Goal: Ask a question

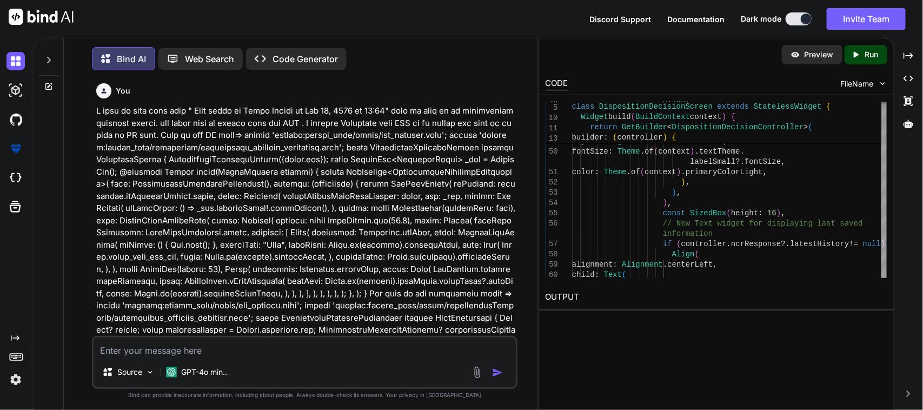
scroll to position [2901, 0]
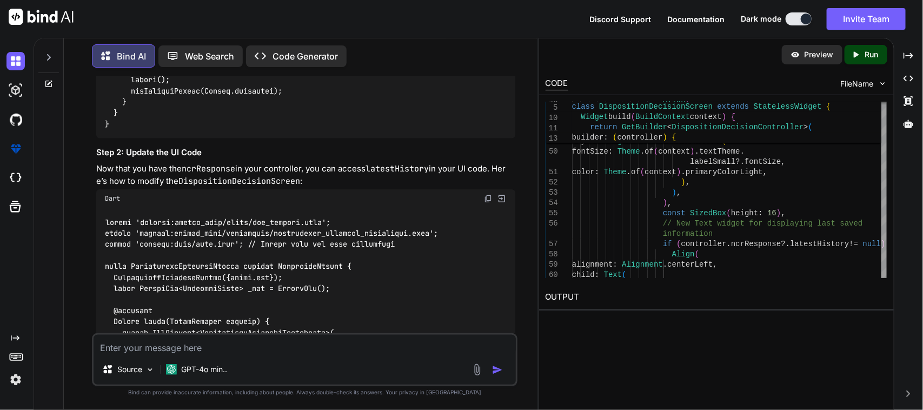
click at [186, 348] on textarea at bounding box center [305, 344] width 423 height 19
paste textarea "controller .ncrDetailRepo ?.partInfoEverCompleted ??"
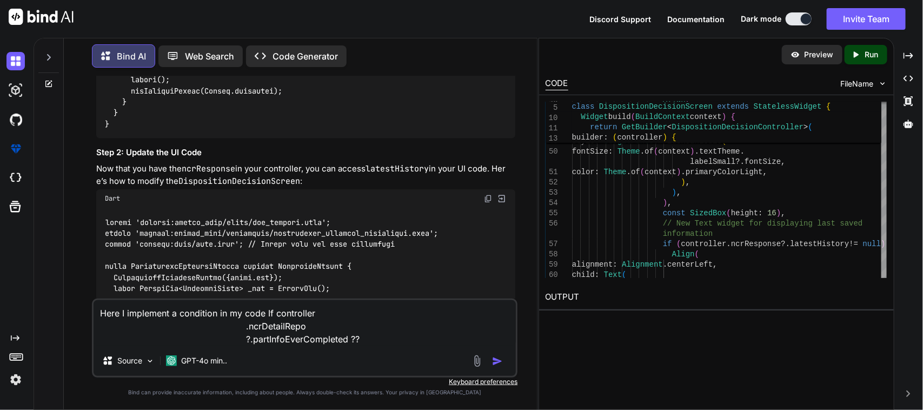
drag, startPoint x: 228, startPoint y: 328, endPoint x: 383, endPoint y: 316, distance: 155.5
click at [383, 316] on textarea "Here I implement a condition in my code If controller .ncrDetailRepo ?.partInfo…" at bounding box center [305, 322] width 423 height 45
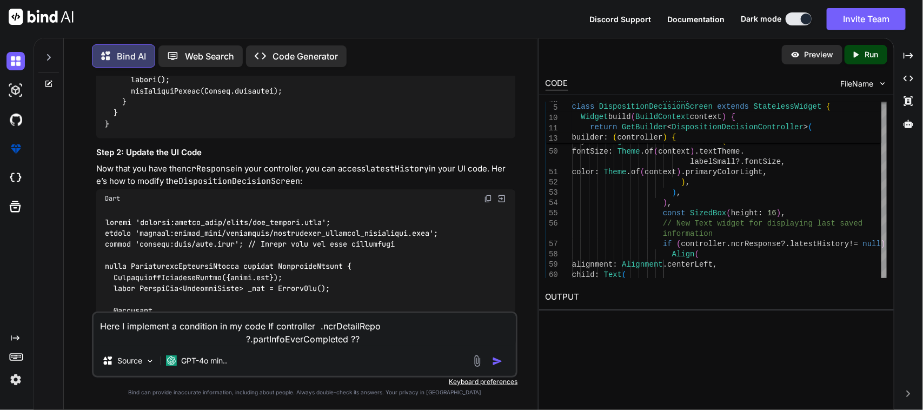
drag, startPoint x: 230, startPoint y: 341, endPoint x: 431, endPoint y: 325, distance: 202.2
click at [431, 325] on textarea "Here I implement a condition in my code If controller .ncrDetailRepo ?.partInfo…" at bounding box center [305, 329] width 423 height 32
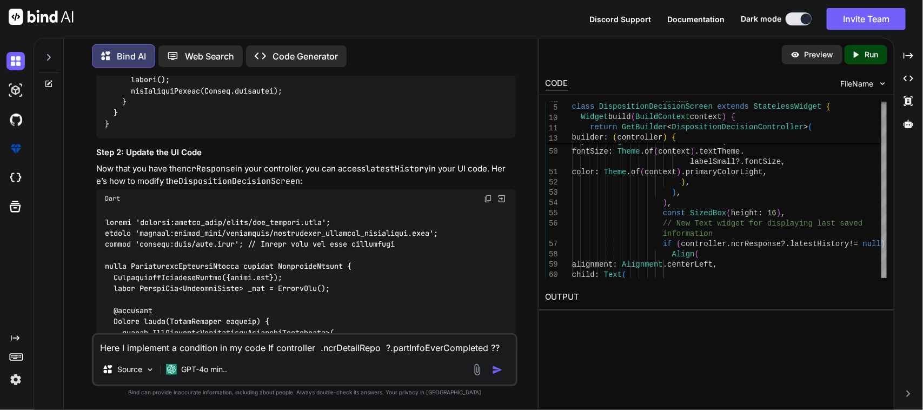
click at [499, 348] on textarea "Here I implement a condition in my code If controller .ncrDetailRepo ?.partInfo…" at bounding box center [305, 344] width 423 height 19
paste textarea "controller .ncrDetailRepo ?.partInfoEverCompleted ??"
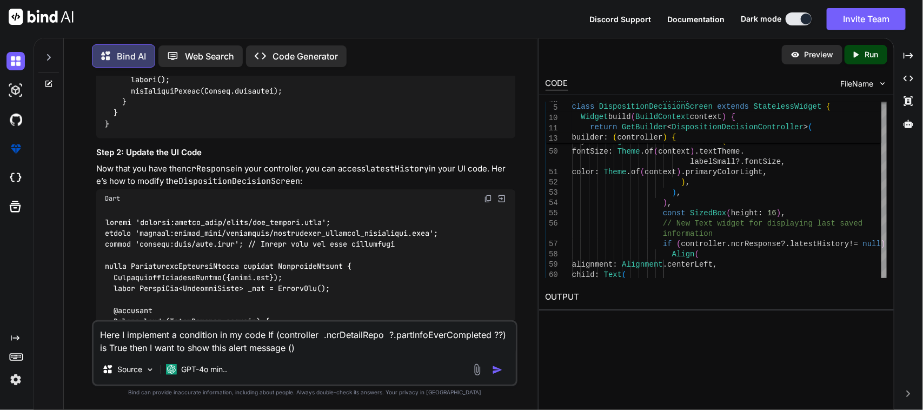
paste textarea "_showAlertMessage"
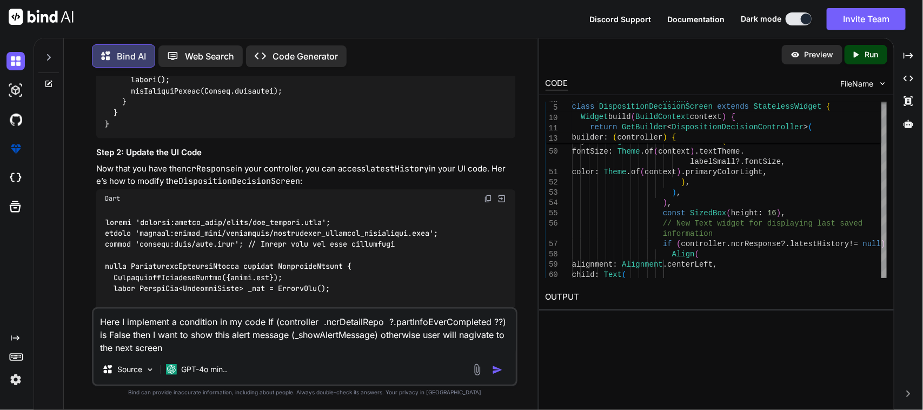
click at [227, 321] on textarea "Here I implement a condition in my code If (controller .ncrDetailRepo ?.partInf…" at bounding box center [305, 331] width 423 height 45
paste textarea "onPressed: () { Get.toNamed( RouteName.dispositionDecisionScreen, arguments: { …"
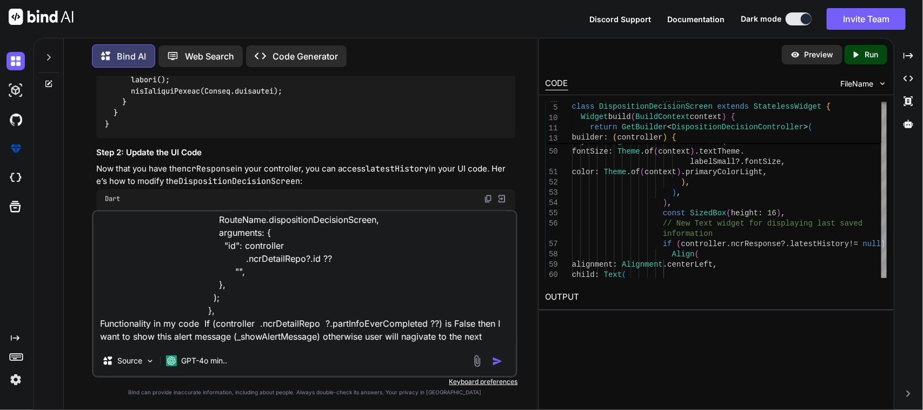
scroll to position [41, 0]
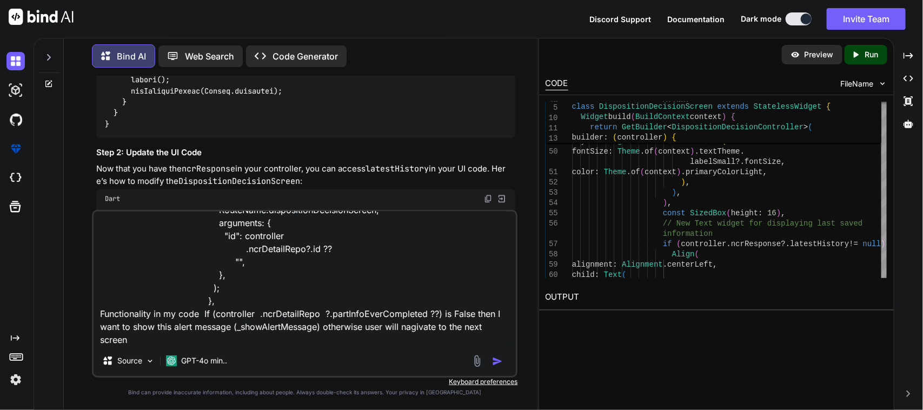
click at [225, 339] on textarea "Here I implement a condition in onPressed: () { Get.toNamed( RouteName.disposit…" at bounding box center [305, 278] width 423 height 134
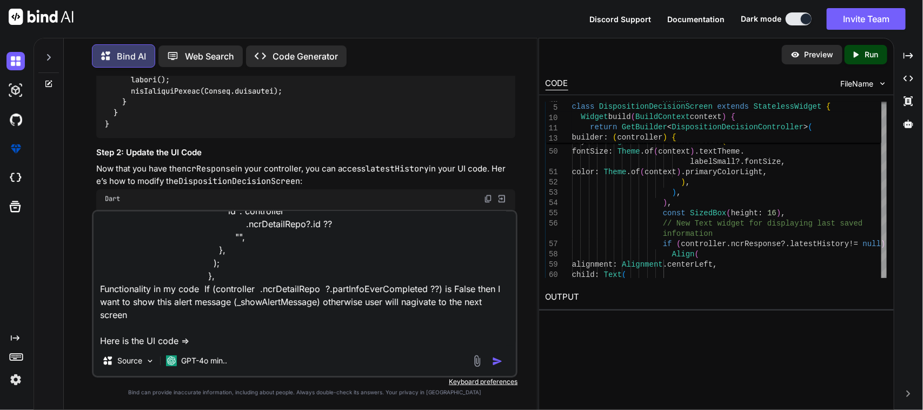
paste textarea "// /*ItemSerialNumberScreenController // * Created By - Chetu Team // * Descrip…"
type textarea "Here I implement a condition in onPressed: () { Get.toNamed( RouteName.disposit…"
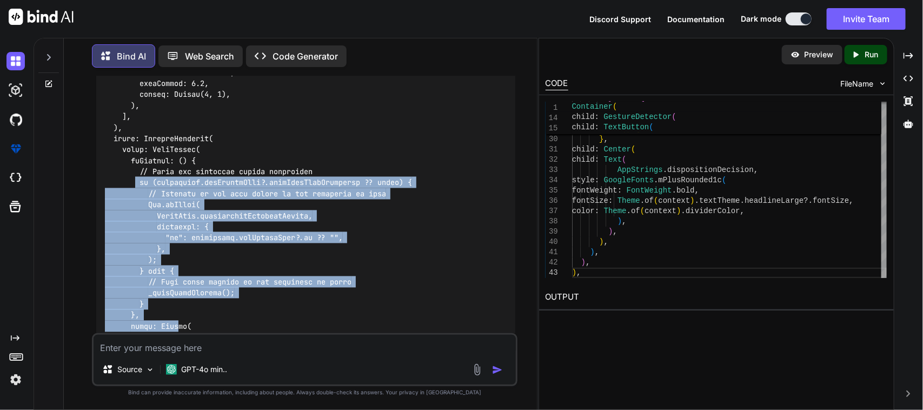
scroll to position [6477, 0]
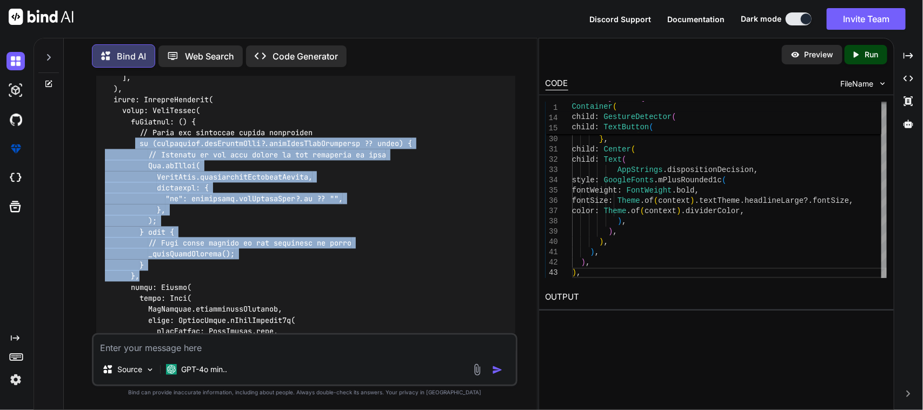
drag, startPoint x: 136, startPoint y: 241, endPoint x: 185, endPoint y: 232, distance: 49.8
click at [185, 232] on div at bounding box center [305, 187] width 419 height 491
copy code "if (controller.ncrDetailRepo?.partInfoEverCompleted ?? false) { // Navigate to …"
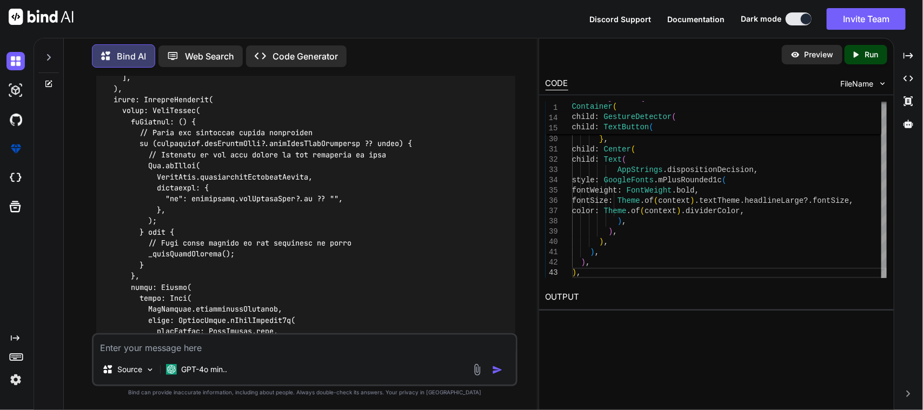
click at [265, 252] on div at bounding box center [305, 187] width 419 height 491
